Goal: Find specific page/section: Find specific page/section

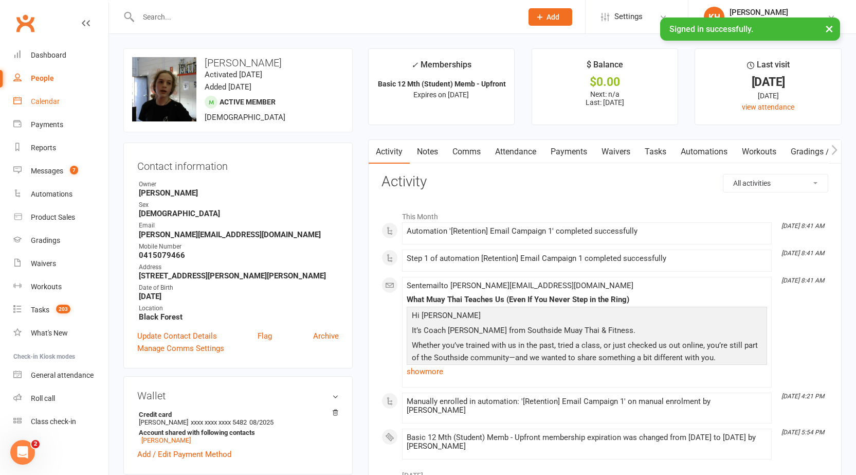
click at [51, 99] on div "Calendar" at bounding box center [45, 101] width 29 height 8
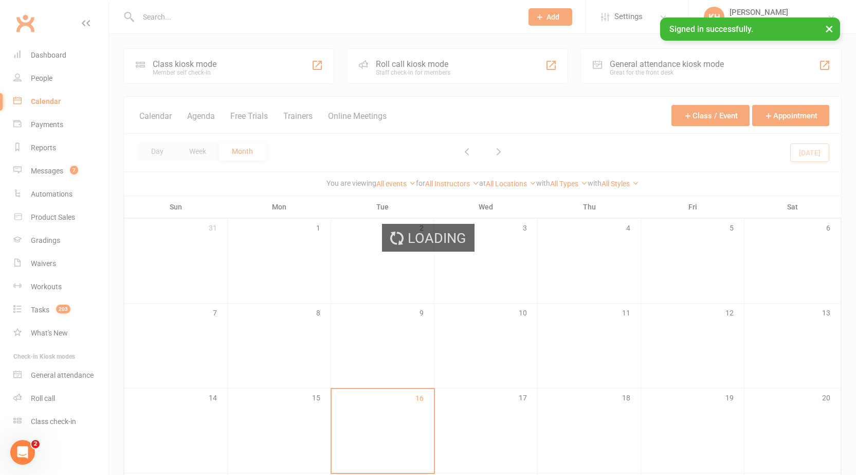
click at [167, 148] on div "Loading" at bounding box center [428, 237] width 856 height 475
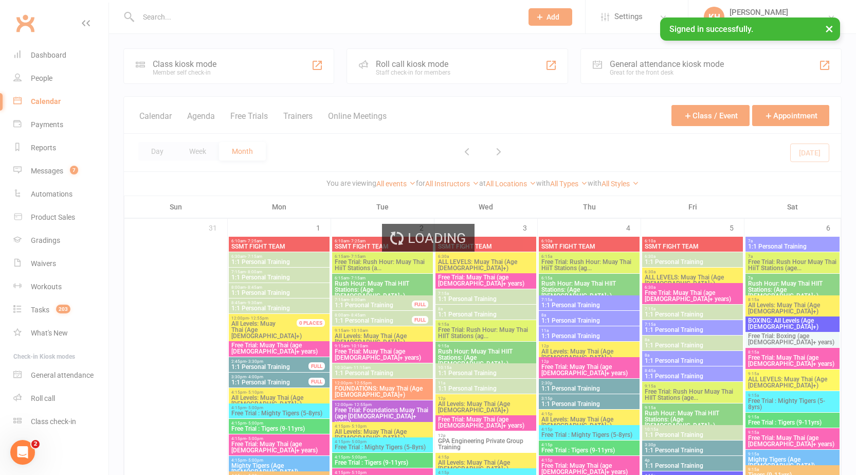
click at [157, 155] on div "Loading" at bounding box center [428, 237] width 856 height 475
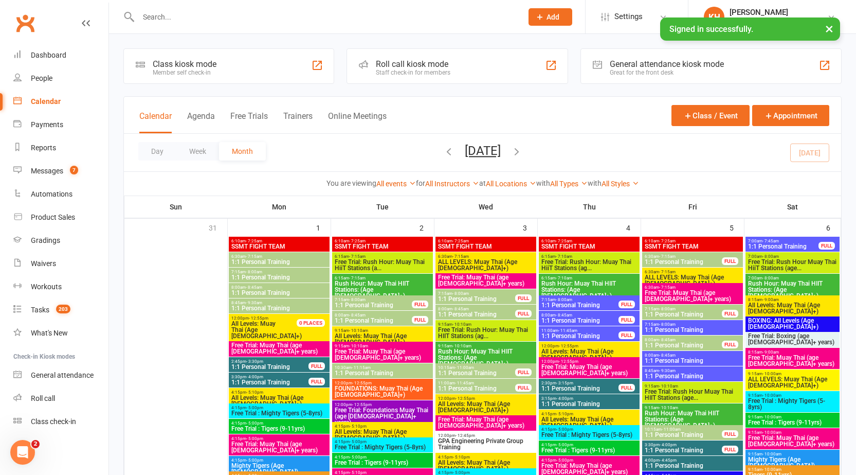
click at [157, 155] on button "Day" at bounding box center [157, 151] width 38 height 19
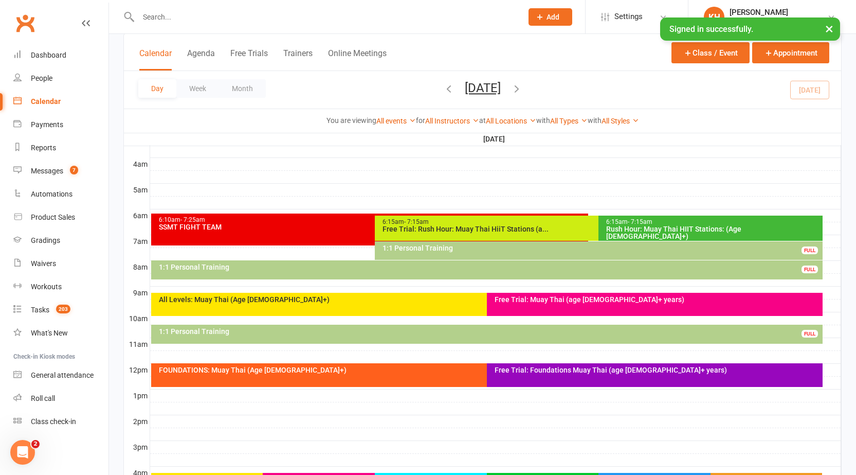
scroll to position [206, 0]
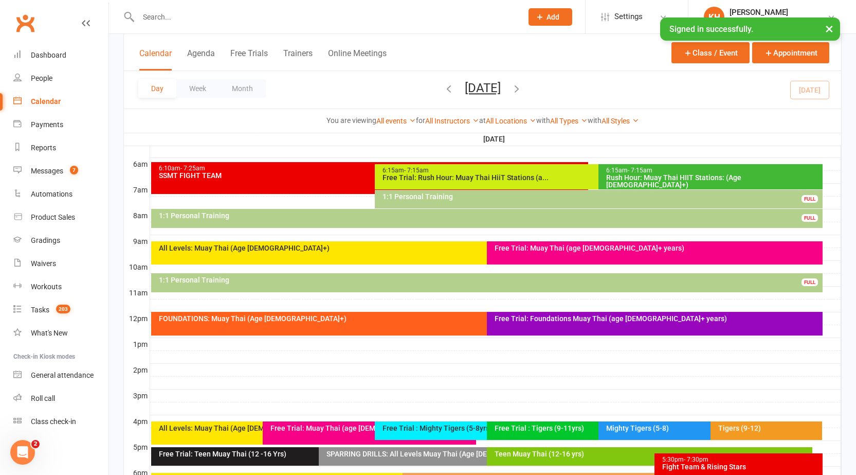
click at [516, 329] on div "Free Trial: Foundations Muay Thai (age [DEMOGRAPHIC_DATA]+ years)" at bounding box center [655, 324] width 336 height 24
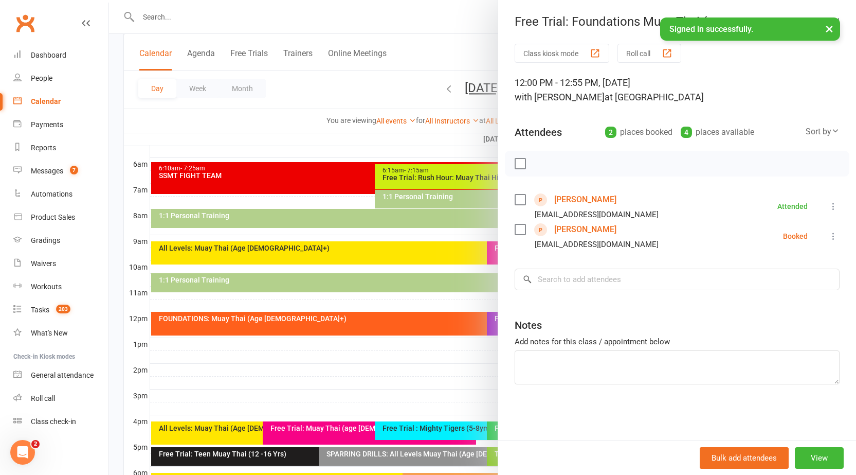
drag, startPoint x: 573, startPoint y: 203, endPoint x: 582, endPoint y: 197, distance: 10.1
click at [573, 203] on link "[PERSON_NAME]" at bounding box center [585, 199] width 62 height 16
